Goal: Information Seeking & Learning: Learn about a topic

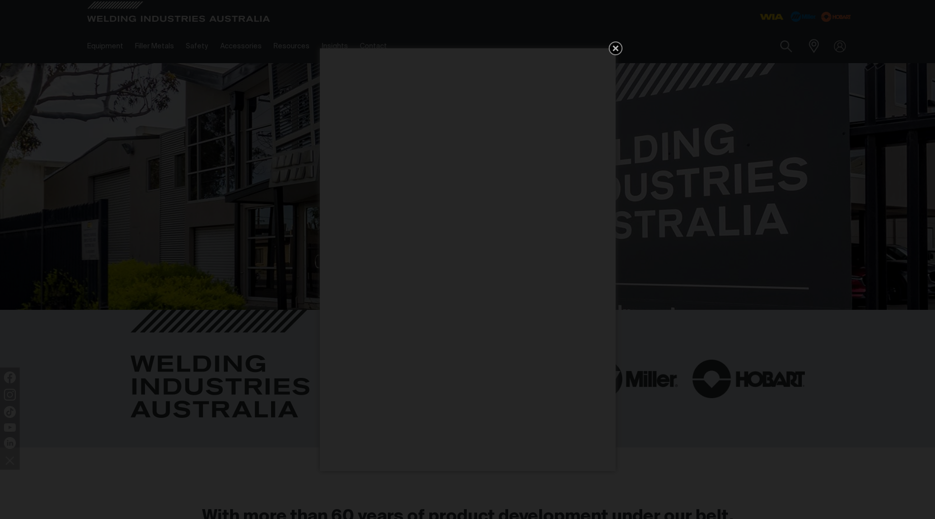
click at [612, 48] on icon "Get 5 WIA Welding Guides Free!" at bounding box center [616, 48] width 12 height 12
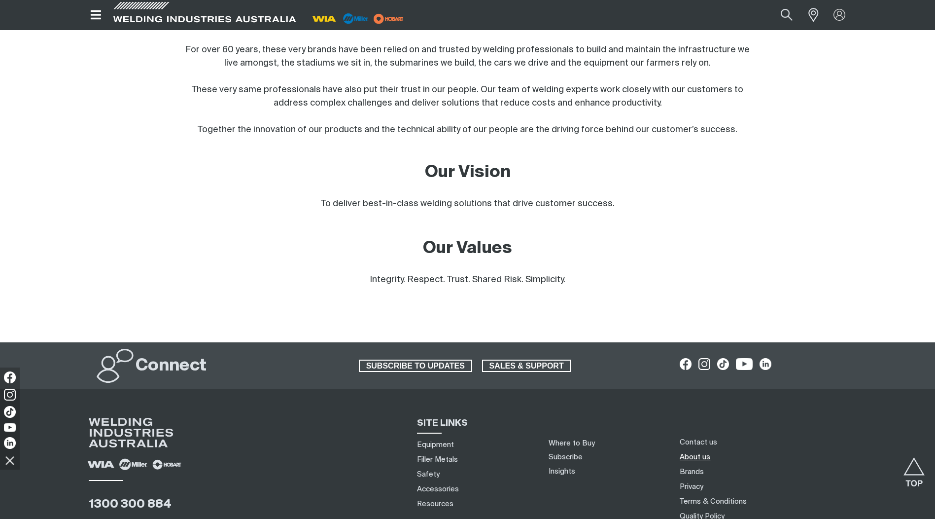
scroll to position [740, 0]
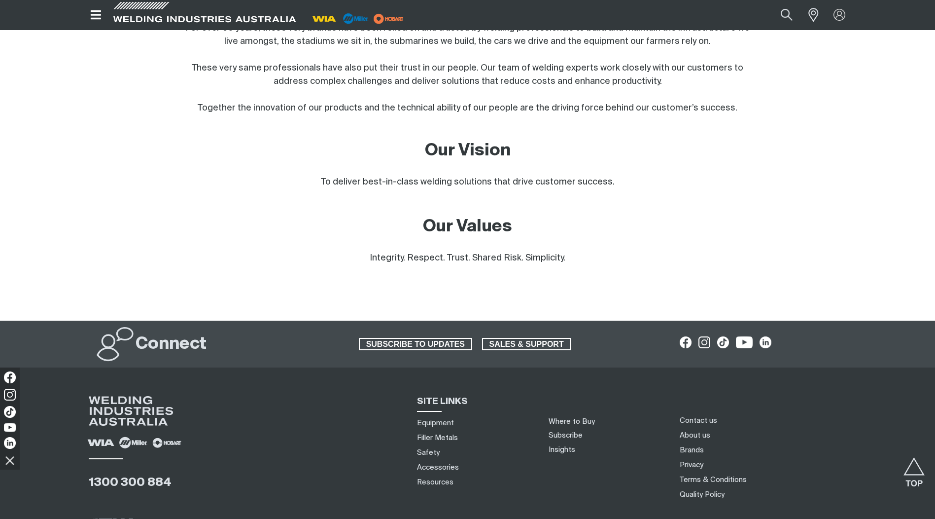
drag, startPoint x: 702, startPoint y: 422, endPoint x: 337, endPoint y: 307, distance: 382.6
click at [337, 321] on footer "Connect SUBSCRIBE TO UPDATES SALES & SUPPORT 1300 300 884 SITE LINKS Equipment …" at bounding box center [467, 465] width 935 height 289
click at [542, 338] on span "SALES & SUPPORT" at bounding box center [526, 344] width 87 height 13
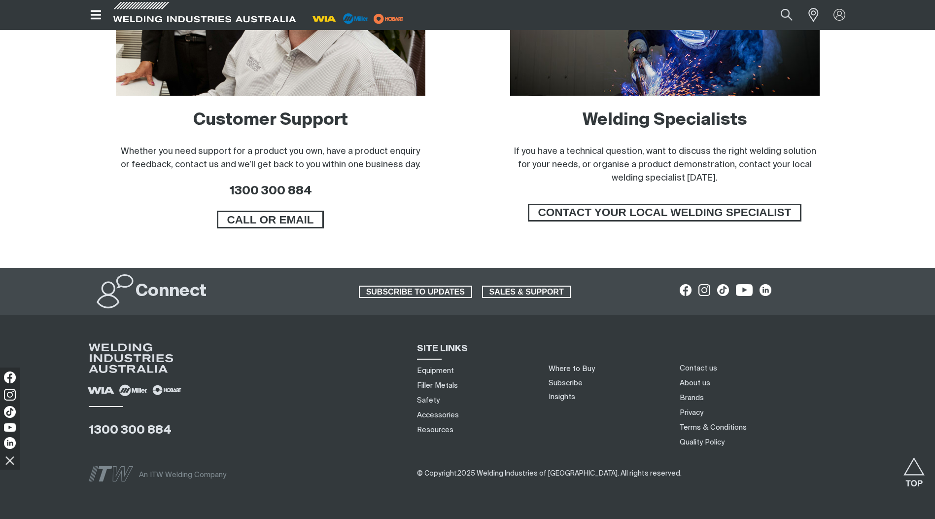
scroll to position [766, 0]
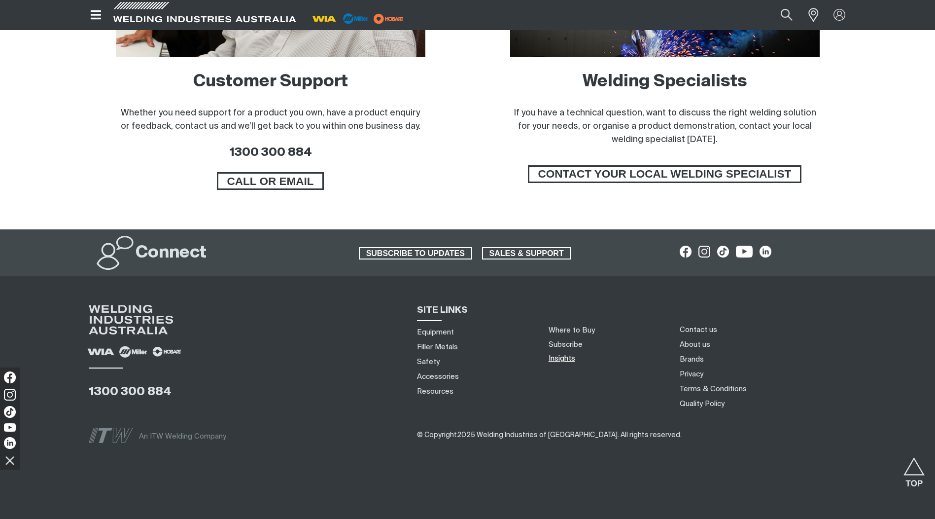
click at [568, 361] on link "Insights" at bounding box center [562, 358] width 27 height 7
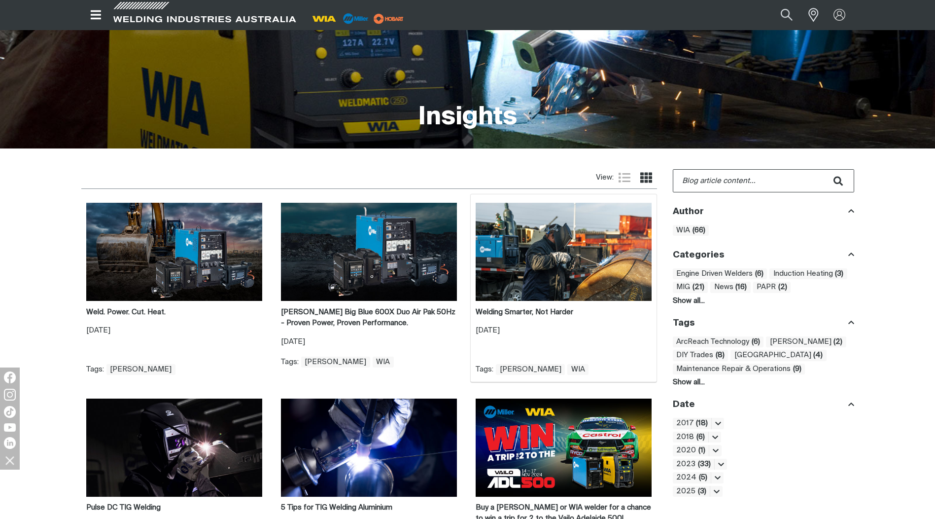
scroll to position [197, 0]
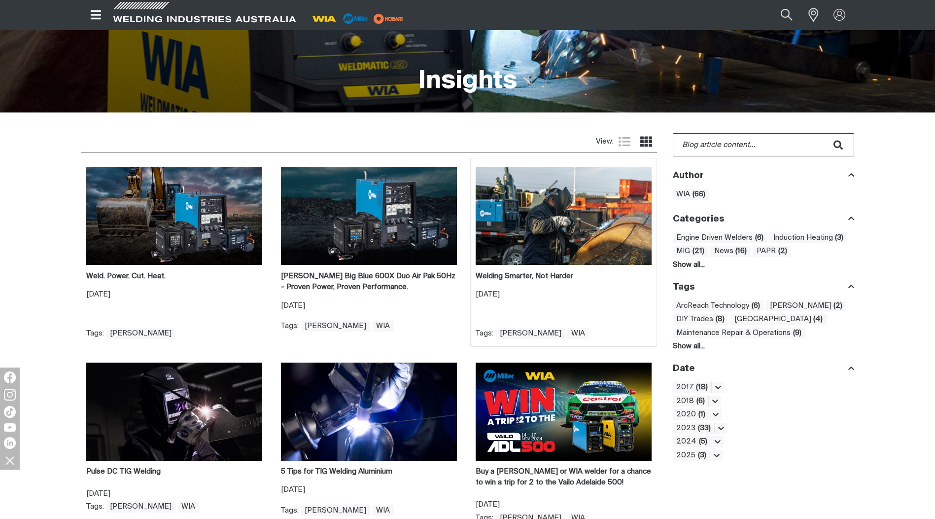
drag, startPoint x: 551, startPoint y: 282, endPoint x: 511, endPoint y: 275, distance: 40.1
drag, startPoint x: 511, startPoint y: 275, endPoint x: 35, endPoint y: 319, distance: 478.9
click at [35, 319] on div "View: List view Grid view Weld. Power. Cut. Heat. 02/02/2025 WIA Weld. Power. C…" at bounding box center [467, 437] width 935 height 621
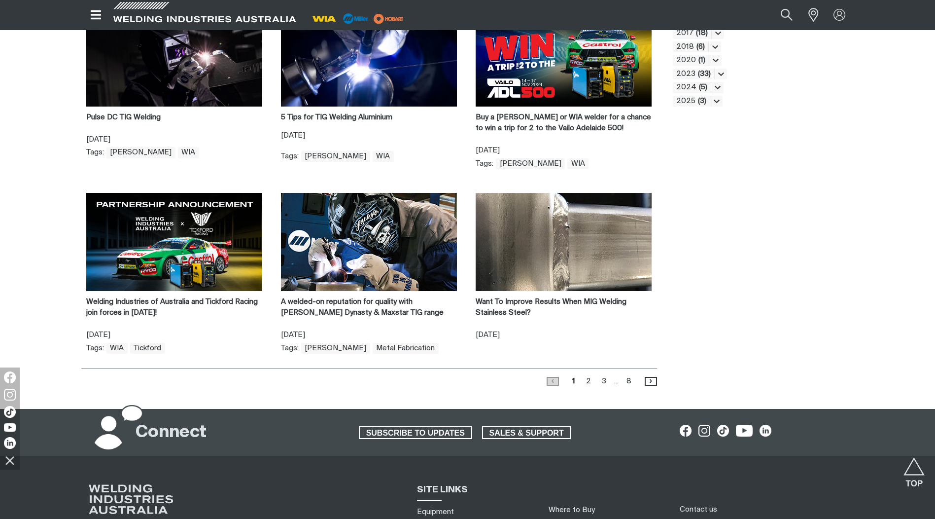
scroll to position [641, 0]
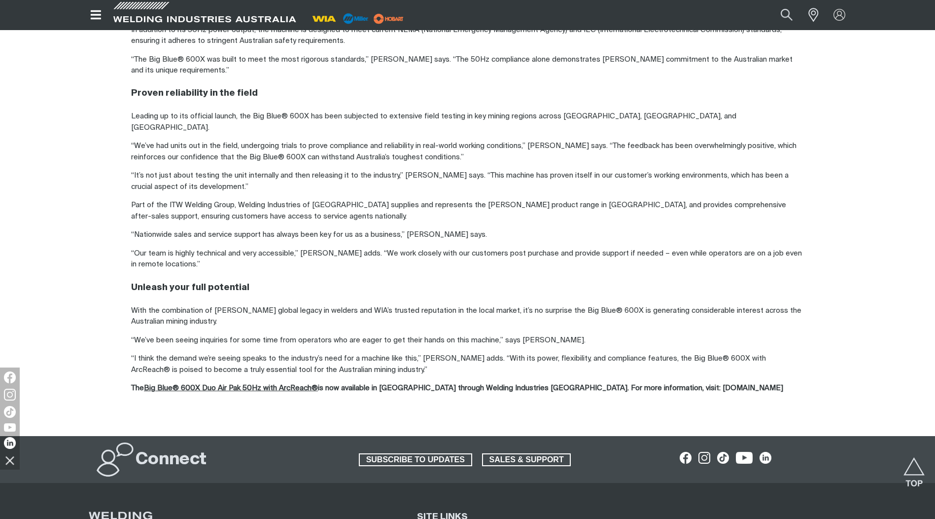
scroll to position [986, 0]
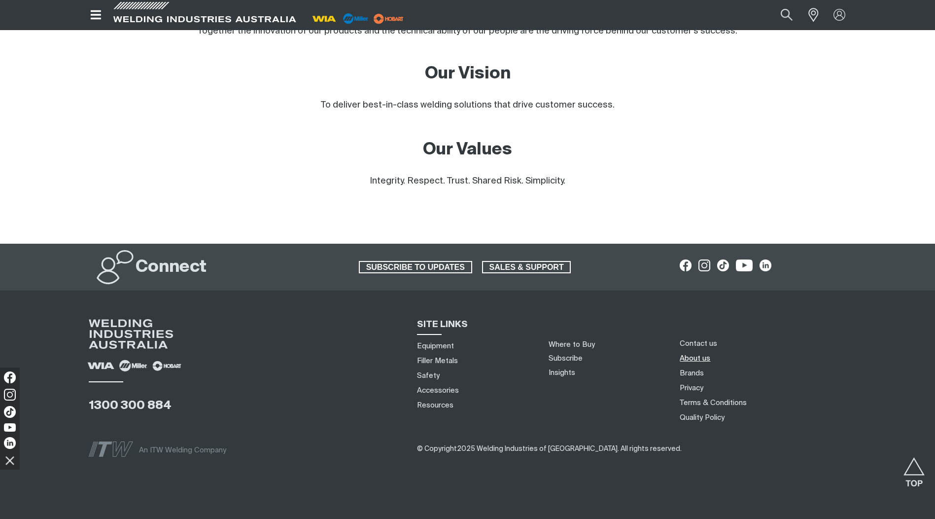
scroll to position [817, 0]
click at [12, 411] on img at bounding box center [9, 411] width 15 height 15
